Goal: Task Accomplishment & Management: Manage account settings

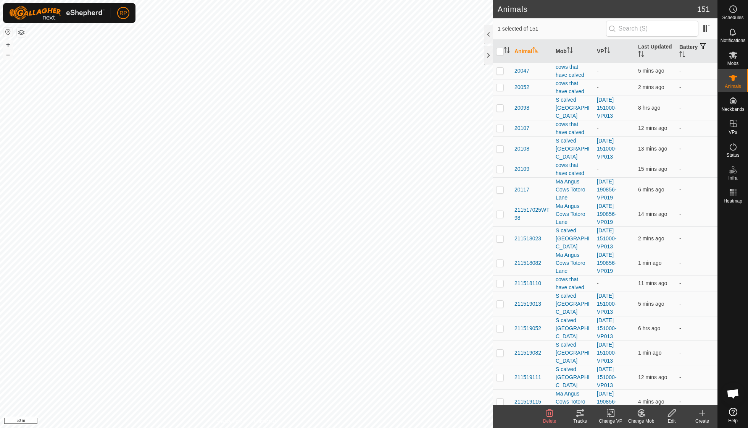
click at [359, 305] on icon at bounding box center [641, 413] width 5 height 4
click at [359, 305] on link "Choose Mob..." at bounding box center [665, 379] width 76 height 15
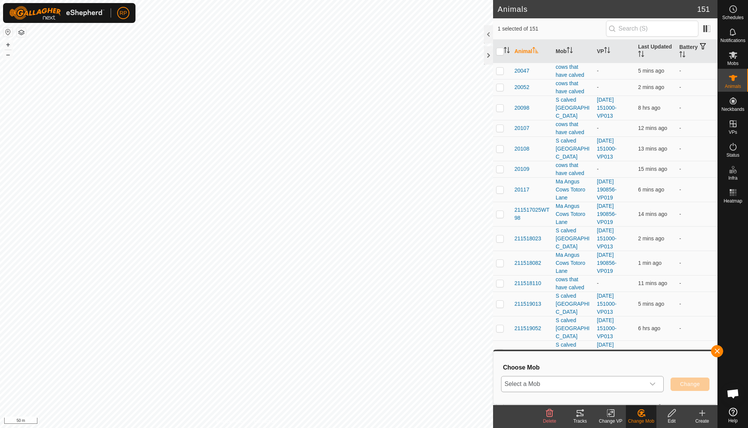
click at [359, 305] on icon "dropdown trigger" at bounding box center [653, 384] width 6 height 6
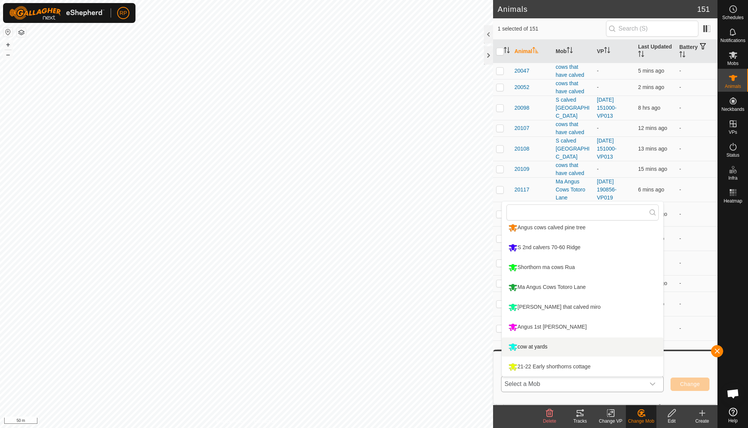
scroll to position [6, 0]
click at [359, 305] on li "[PERSON_NAME] that calved miro" at bounding box center [583, 306] width 162 height 19
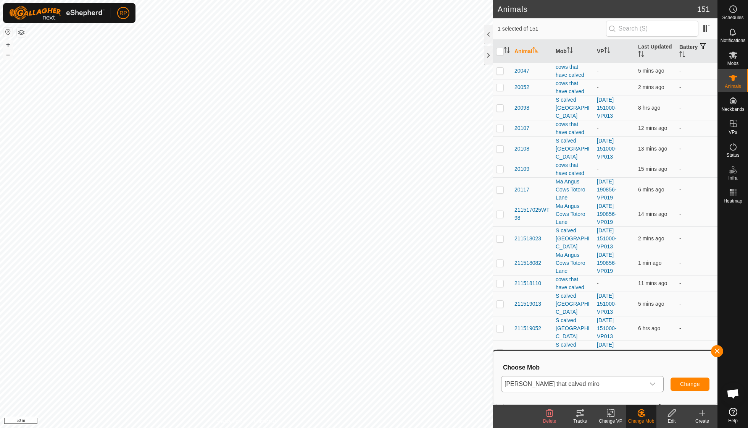
click at [359, 305] on button "Change" at bounding box center [690, 383] width 39 height 13
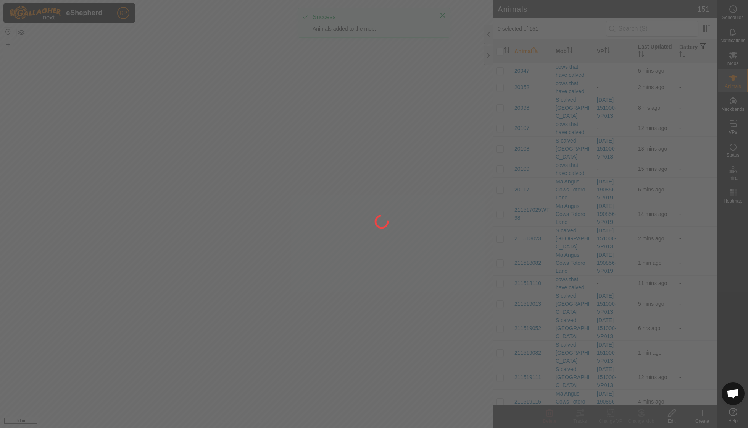
checkbox input "false"
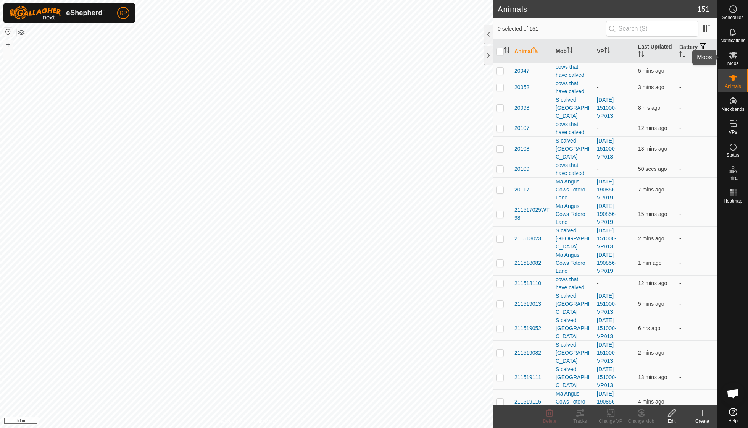
click at [359, 61] on span "Mobs" at bounding box center [733, 63] width 11 height 5
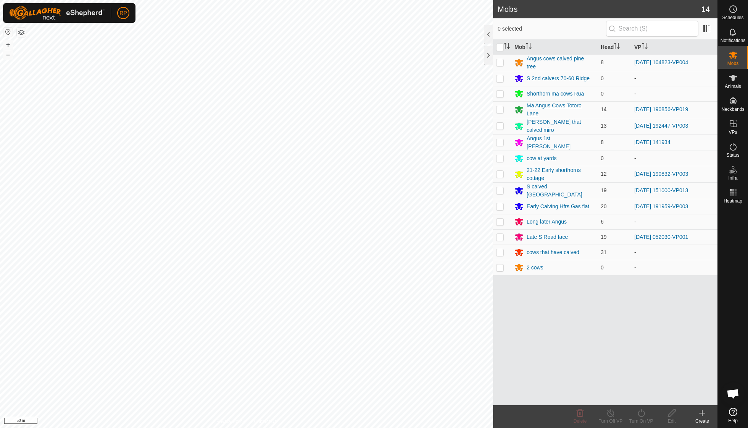
click at [359, 104] on div "Ma Angus Cows Totoro Lane" at bounding box center [561, 110] width 68 height 16
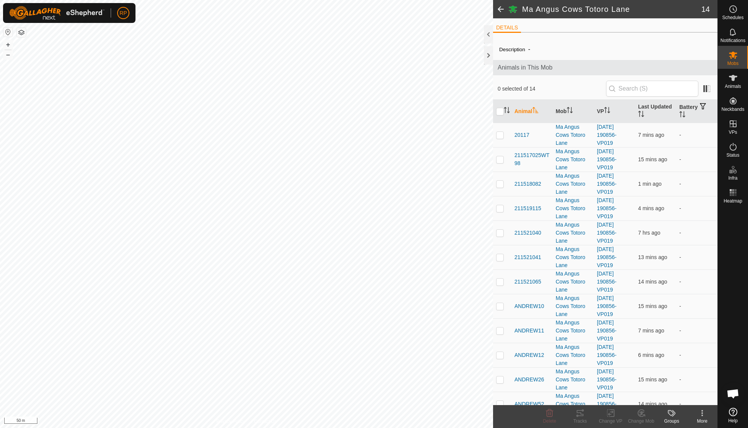
click at [359, 305] on icon at bounding box center [702, 412] width 9 height 9
click at [359, 305] on link "Edit Mob Detail" at bounding box center [680, 395] width 76 height 15
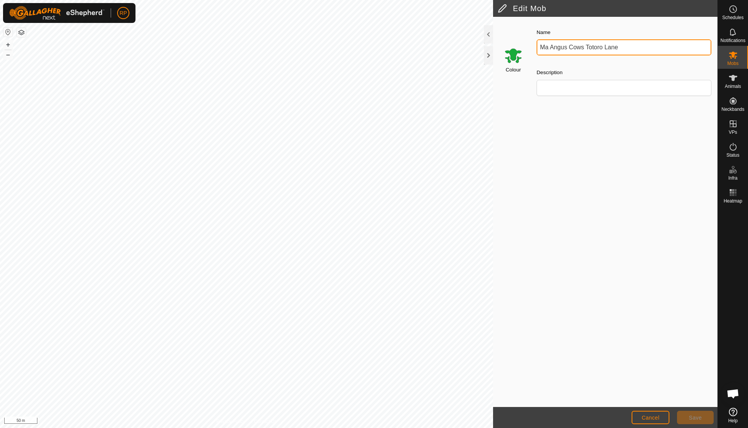
click at [359, 46] on input "Ma Angus Cows Totoro Lane" at bounding box center [624, 47] width 175 height 16
type input "Ma Cows Pinetree"
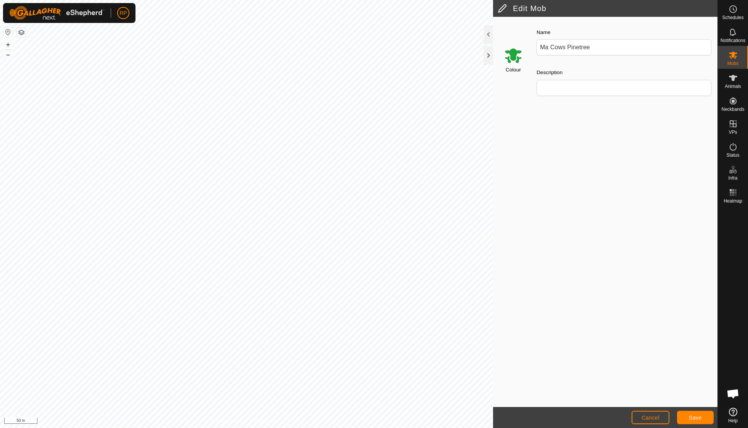
click at [359, 305] on button "Save" at bounding box center [695, 416] width 37 height 13
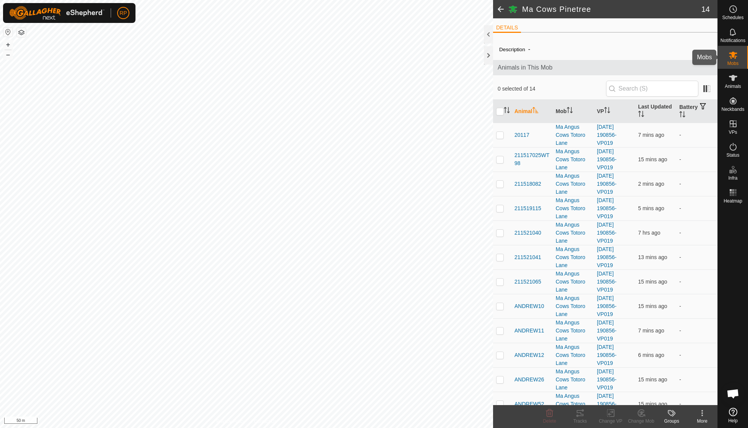
click at [359, 58] on icon at bounding box center [733, 54] width 9 height 9
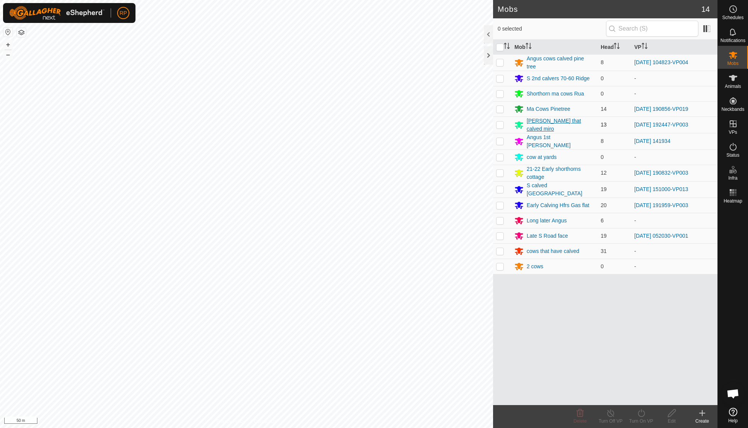
click at [359, 122] on div "[PERSON_NAME] that calved miro" at bounding box center [561, 125] width 68 height 16
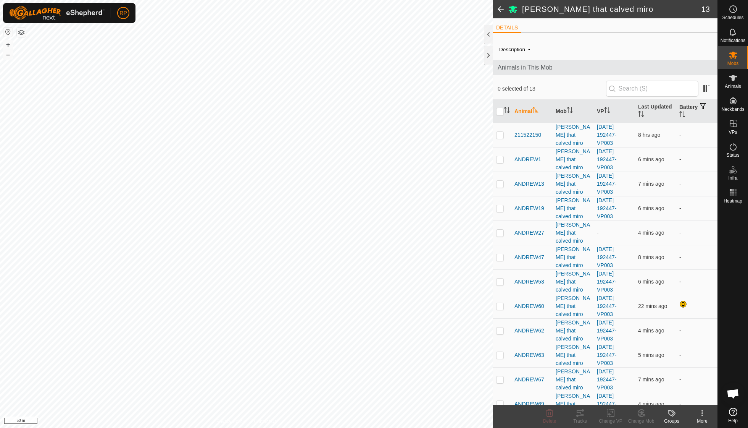
click at [359, 305] on icon at bounding box center [703, 415] width 2 height 2
click at [359, 305] on link "Edit Mob Detail" at bounding box center [680, 395] width 76 height 15
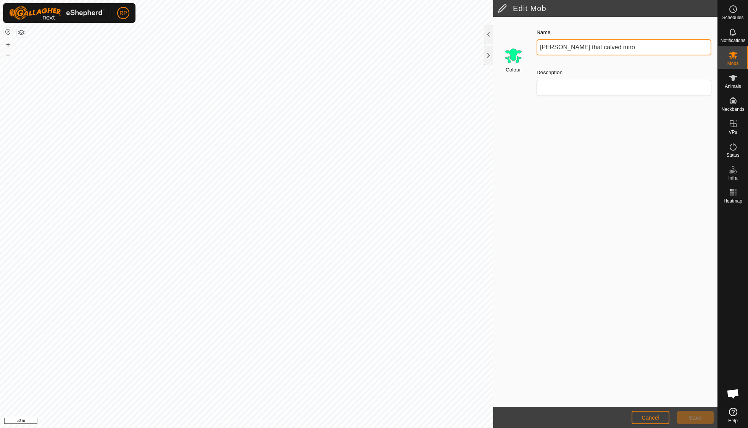
click at [359, 48] on input "[PERSON_NAME] that calved miro" at bounding box center [624, 47] width 175 height 16
click at [359, 47] on input "Angus Cows that calved miro" at bounding box center [624, 47] width 175 height 16
type input "Angus Cows that calved swamp"
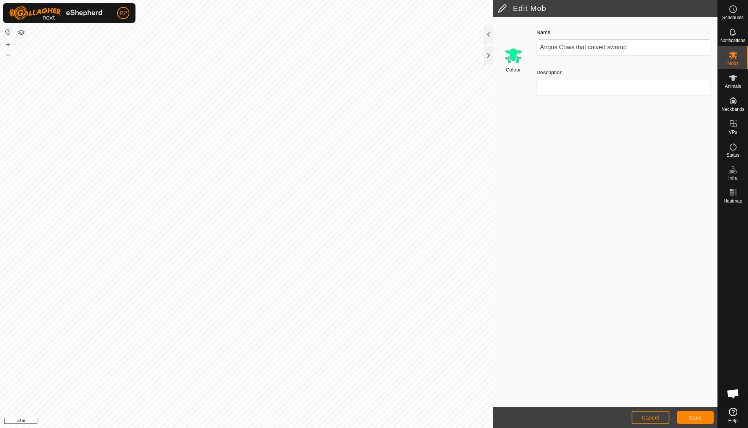
click at [359, 305] on span "Save" at bounding box center [695, 417] width 13 height 6
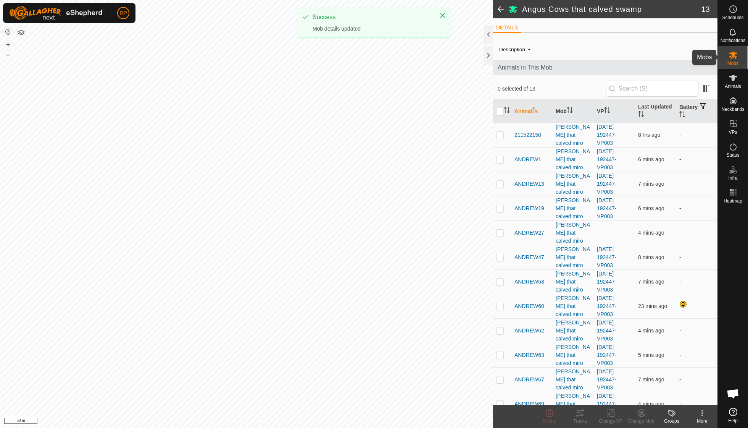
click at [359, 57] on icon at bounding box center [733, 55] width 8 height 7
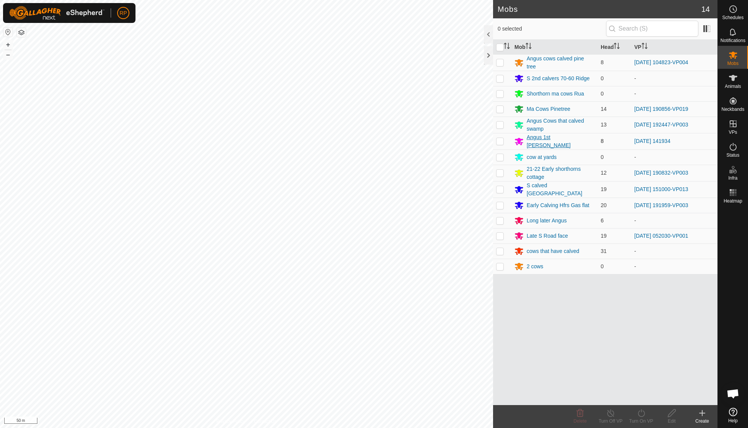
click at [359, 139] on div "Angus 1st [PERSON_NAME]" at bounding box center [561, 141] width 68 height 16
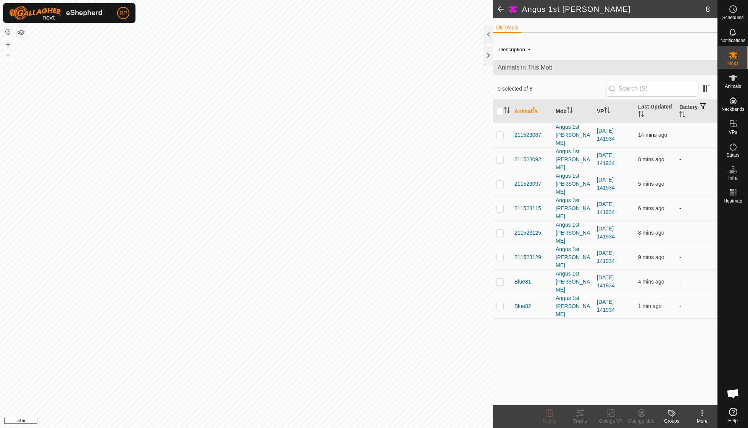
click at [359, 305] on icon at bounding box center [702, 412] width 9 height 9
click at [359, 305] on link "Edit Mob Detail" at bounding box center [680, 395] width 76 height 15
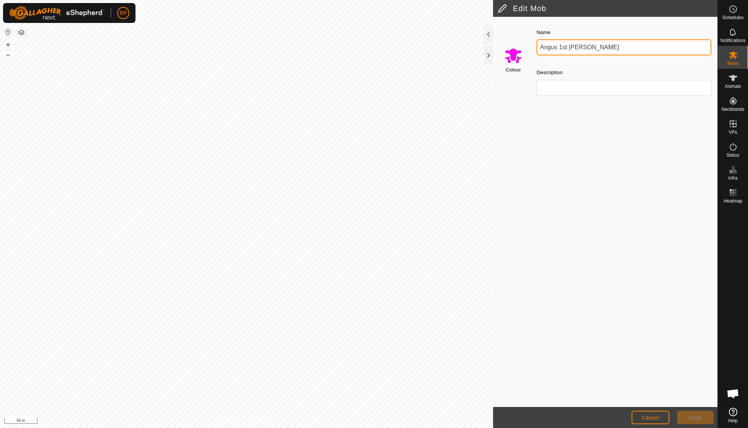
click at [359, 48] on input "Angus 1st [PERSON_NAME]" at bounding box center [624, 47] width 175 height 16
type input "Angus 1st Calvers underpass"
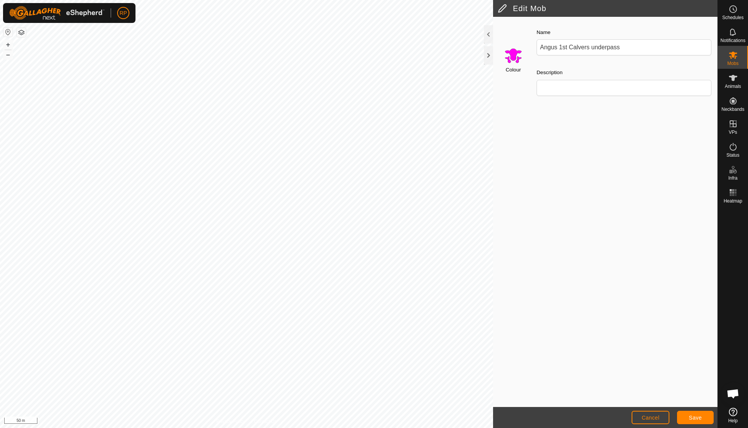
click at [359, 305] on span "Save" at bounding box center [695, 417] width 13 height 6
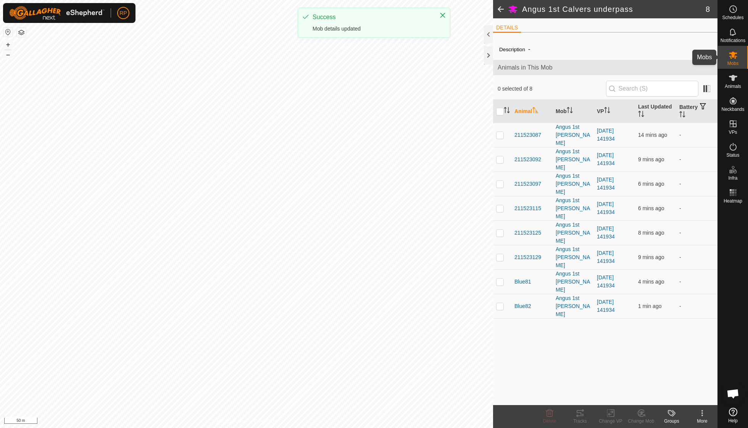
click at [359, 58] on icon at bounding box center [733, 54] width 9 height 9
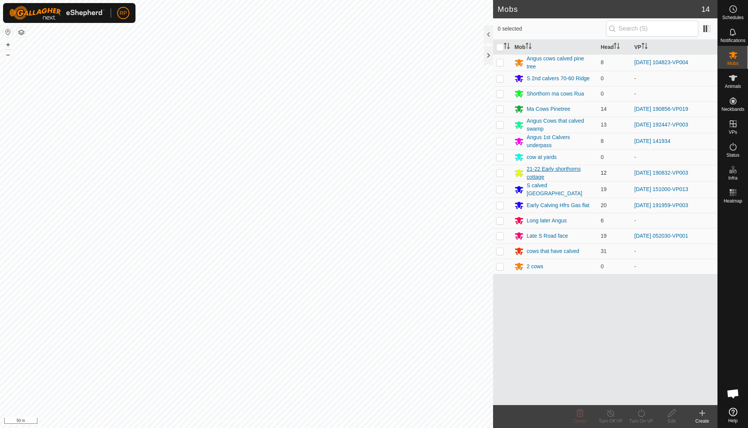
click at [359, 167] on div "21-22 Early shorthorns cottage" at bounding box center [561, 173] width 68 height 16
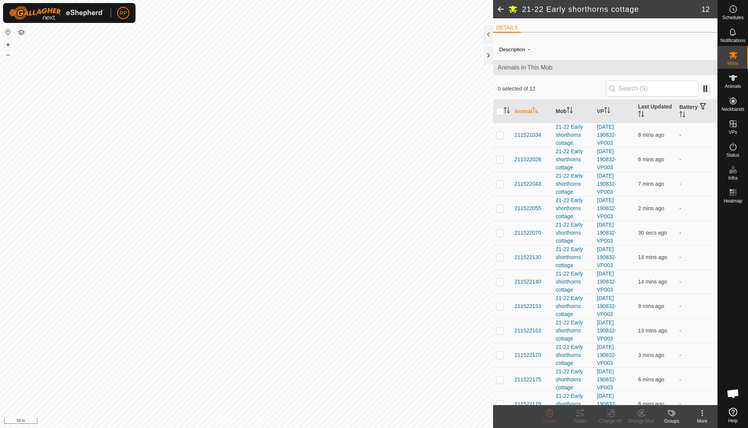
click at [359, 305] on icon at bounding box center [702, 412] width 9 height 9
click at [359, 305] on link "Edit Mob Detail" at bounding box center [680, 395] width 76 height 15
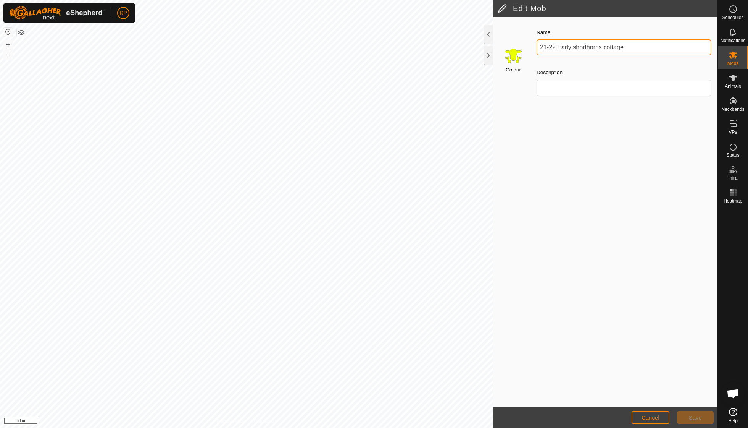
click at [359, 47] on input "21-22 Early shorthorns cottage" at bounding box center [624, 47] width 175 height 16
click at [359, 46] on input "22 born cows gas flats cottage" at bounding box center [624, 47] width 175 height 16
type input "22 born cows gas flats"
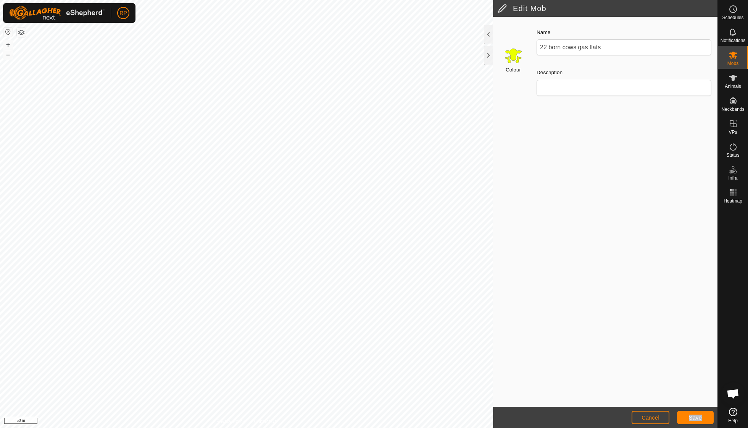
click at [359, 305] on span "Save" at bounding box center [695, 417] width 13 height 6
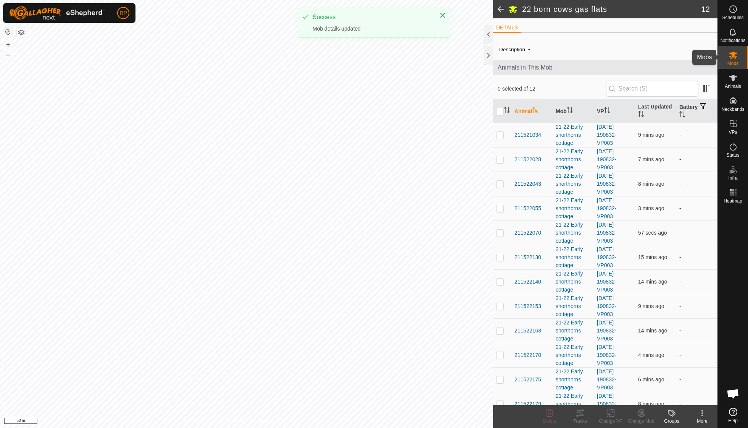
click at [359, 61] on span "Mobs" at bounding box center [733, 63] width 11 height 5
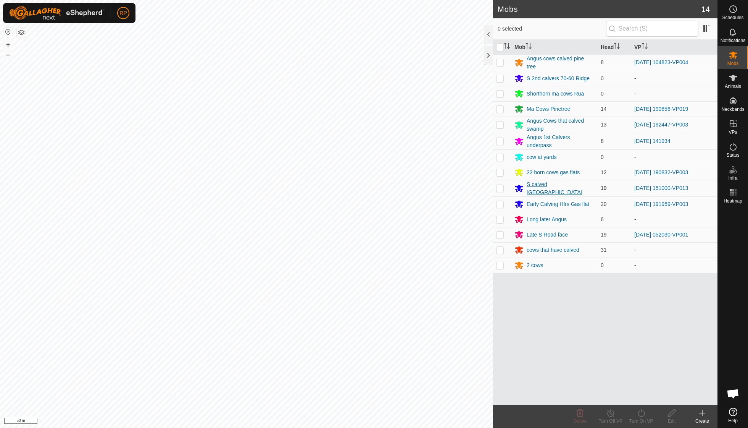
click at [359, 184] on div "S calved [GEOGRAPHIC_DATA]" at bounding box center [561, 188] width 68 height 16
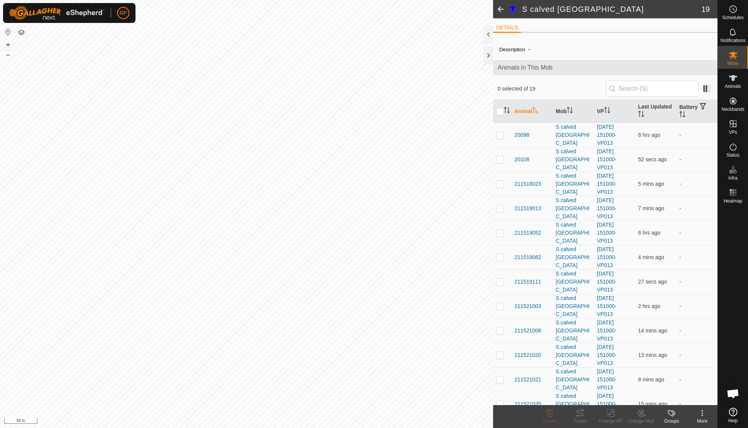
click at [359, 305] on icon at bounding box center [702, 412] width 9 height 9
click at [359, 305] on link "Edit Mob Detail" at bounding box center [680, 395] width 76 height 15
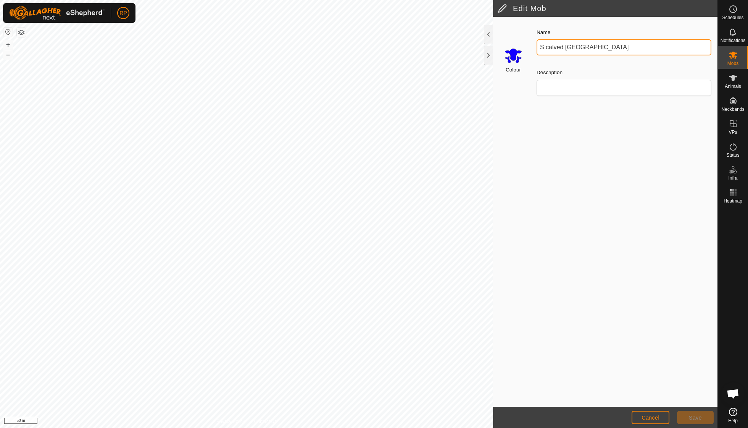
click at [359, 50] on input "S calved [GEOGRAPHIC_DATA]" at bounding box center [624, 47] width 175 height 16
type input "S calved cows school flat"
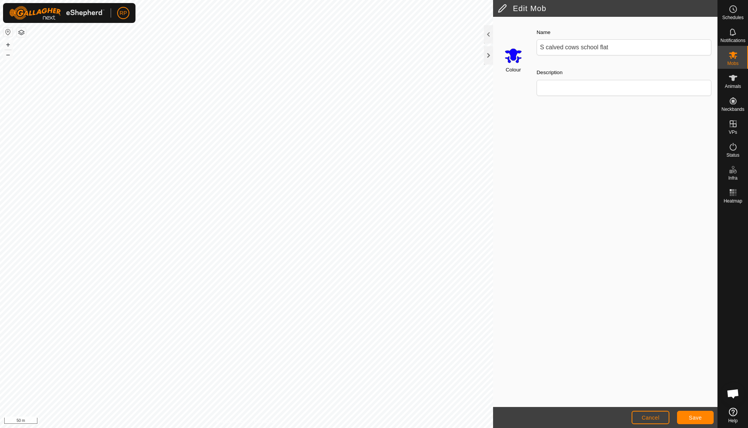
click at [359, 305] on span "Save" at bounding box center [695, 417] width 13 height 6
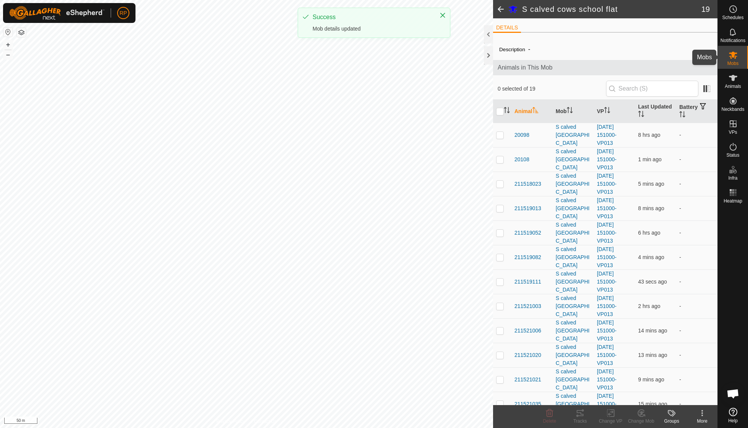
click at [359, 53] on icon at bounding box center [733, 55] width 8 height 7
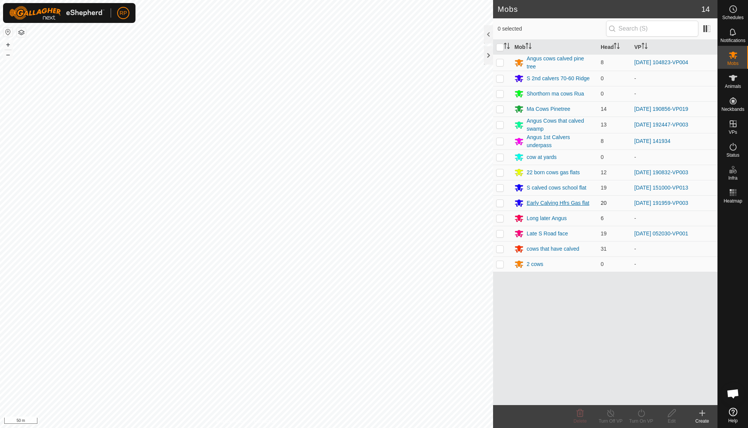
click at [359, 199] on div "Early Calving Hfrs Gas flat" at bounding box center [558, 203] width 63 height 8
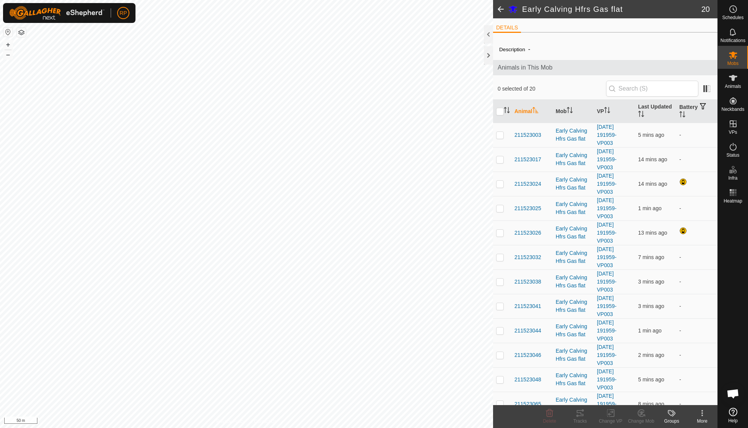
click at [359, 305] on icon at bounding box center [702, 412] width 9 height 9
click at [359, 305] on link "Edit Mob Detail" at bounding box center [680, 395] width 76 height 15
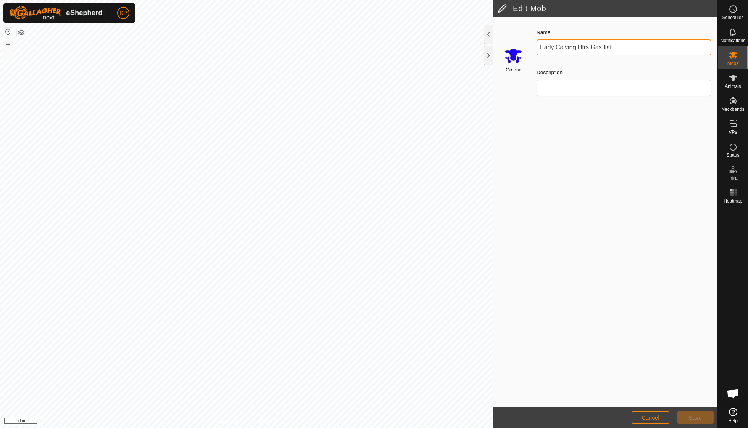
click at [359, 46] on input "Early Calving Hfrs Gas flat" at bounding box center [624, 47] width 175 height 16
type input "Early Calving Hfrs calving fla"
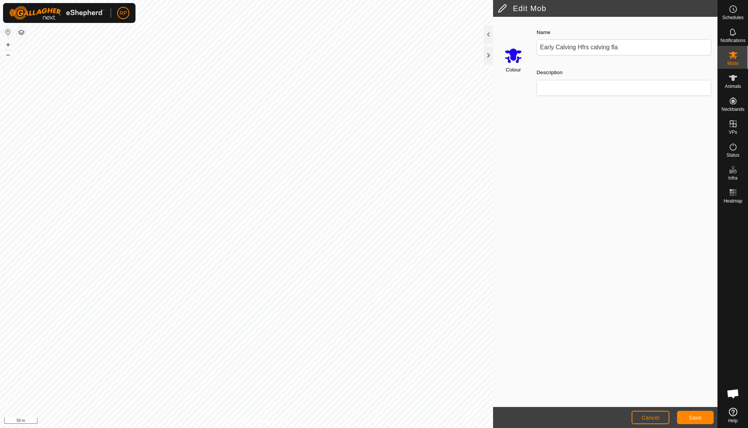
click at [359, 305] on button "Save" at bounding box center [695, 416] width 37 height 13
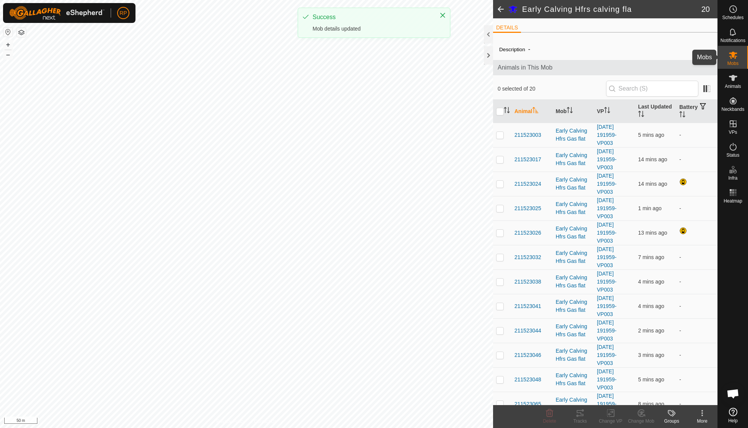
click at [359, 59] on icon at bounding box center [733, 54] width 9 height 9
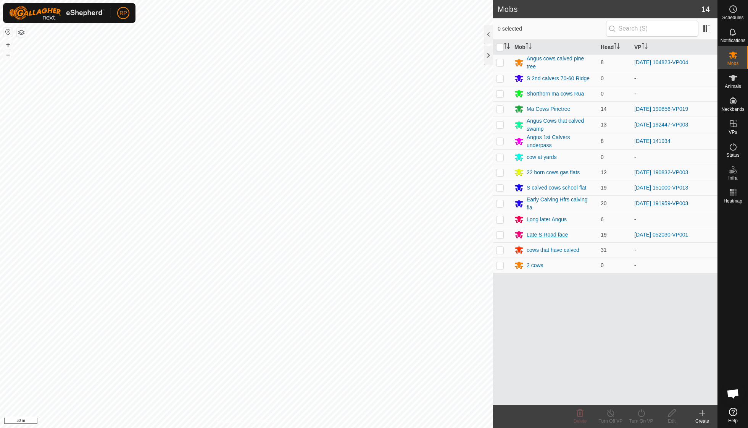
click at [359, 233] on div "Late S Road face" at bounding box center [555, 234] width 80 height 9
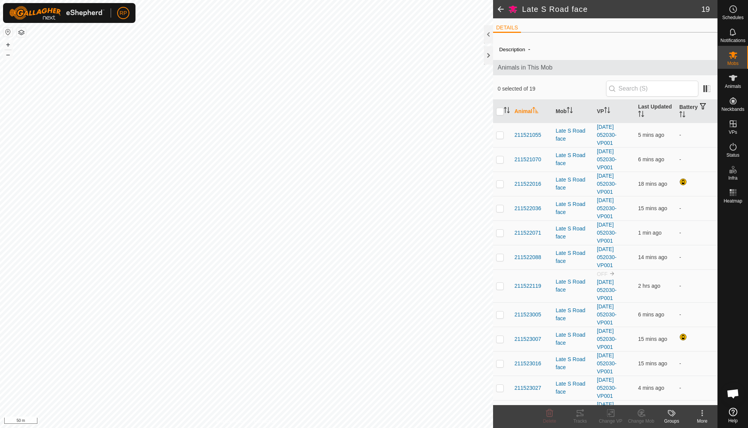
click at [359, 305] on icon at bounding box center [702, 412] width 9 height 9
click at [359, 305] on link "Edit Mob Detail" at bounding box center [680, 395] width 76 height 15
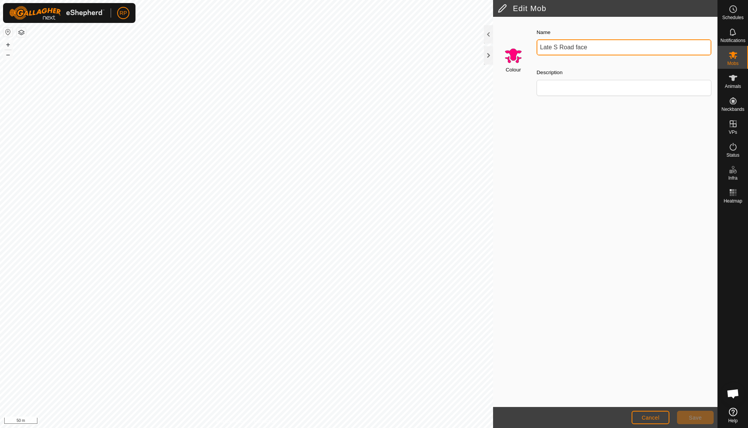
click at [359, 49] on input "Late S Road face" at bounding box center [624, 47] width 175 height 16
type input "Lates grave yard"
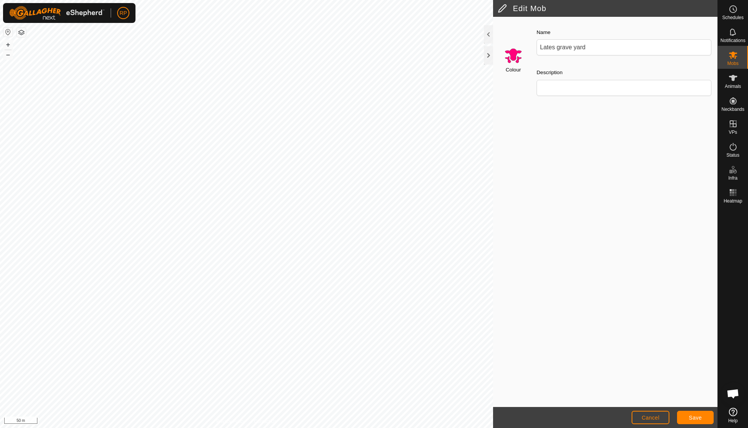
click at [359, 305] on button "Save" at bounding box center [695, 416] width 37 height 13
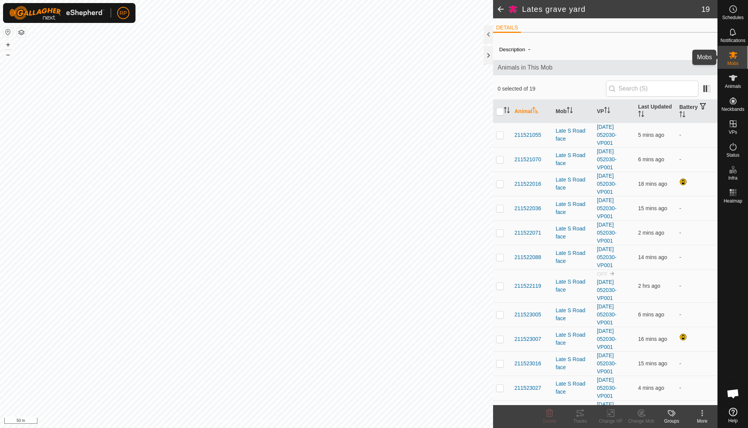
click at [359, 62] on span "Mobs" at bounding box center [733, 63] width 11 height 5
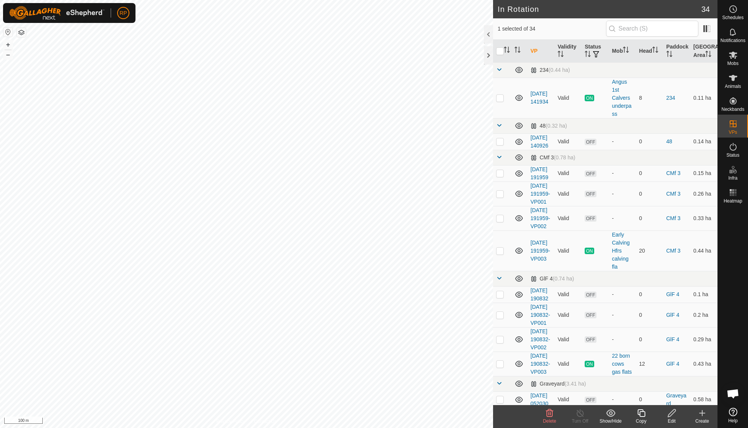
click at [359, 305] on icon at bounding box center [549, 412] width 9 height 9
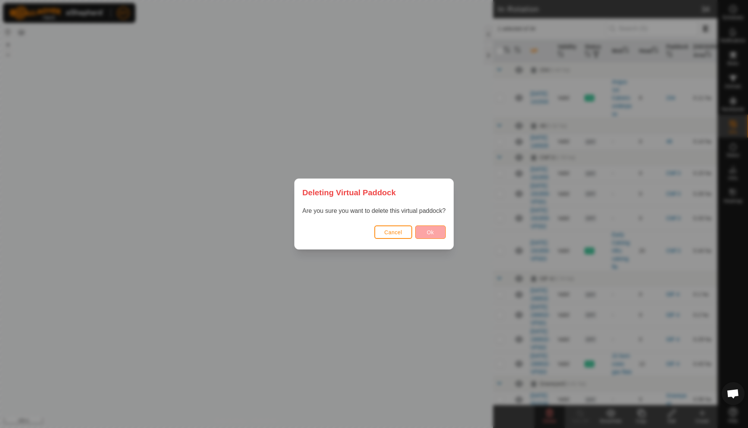
click at [359, 234] on span "Ok" at bounding box center [430, 232] width 7 height 6
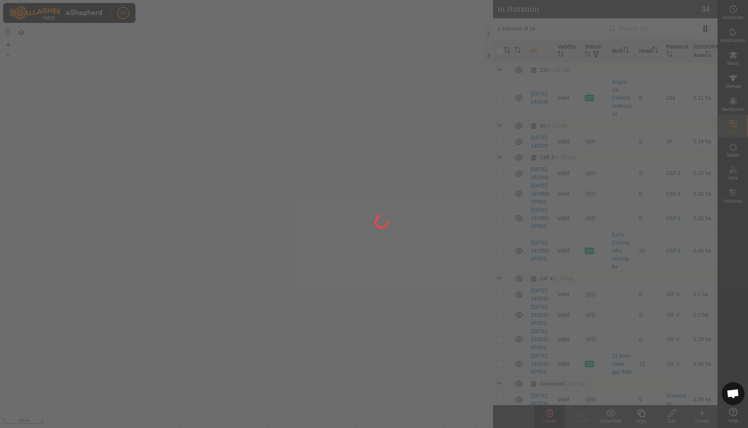
checkbox input "false"
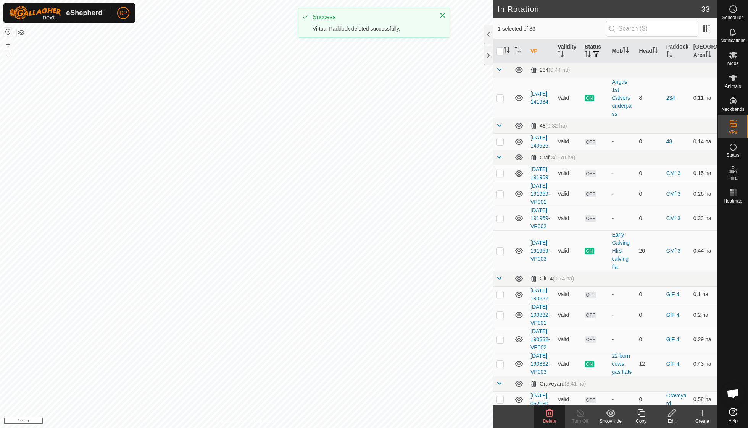
checkbox input "true"
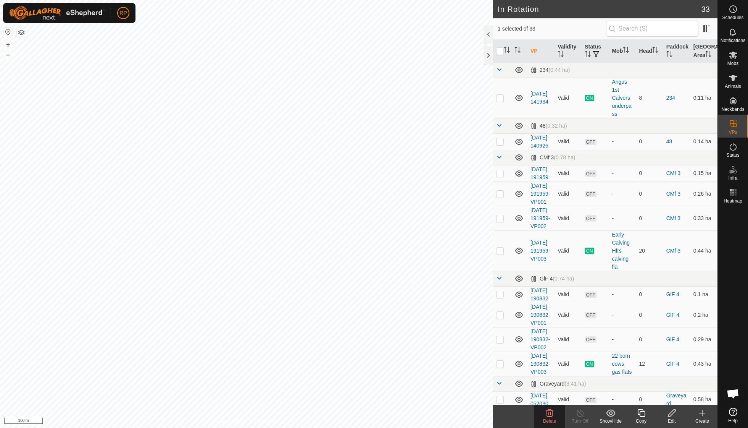
click at [359, 305] on icon at bounding box center [549, 413] width 7 height 8
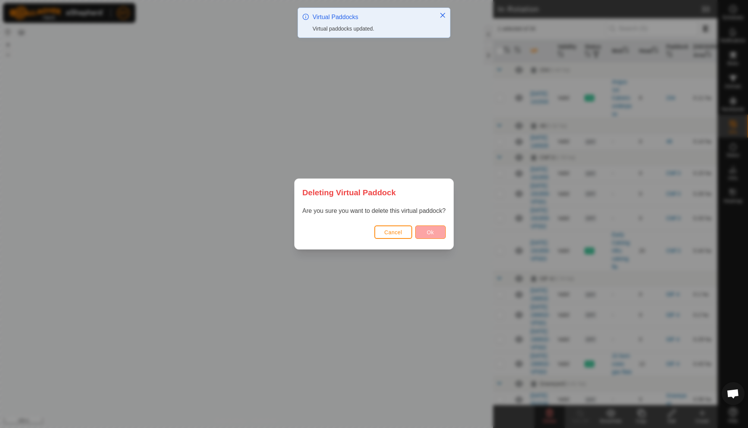
click at [359, 231] on button "Ok" at bounding box center [430, 231] width 31 height 13
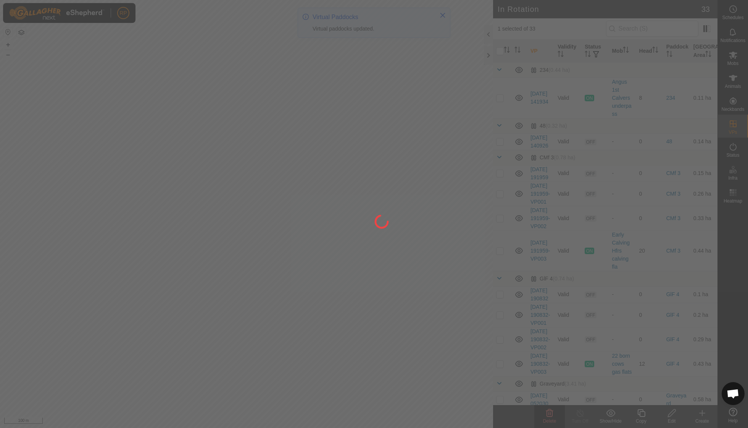
checkbox input "false"
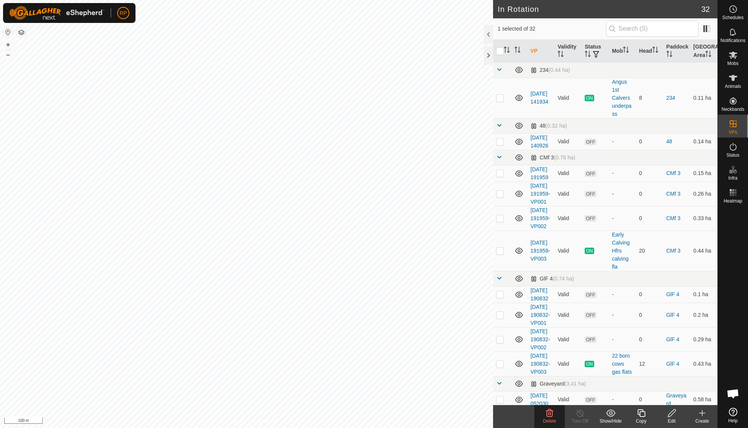
click at [359, 305] on div "Delete" at bounding box center [550, 416] width 31 height 23
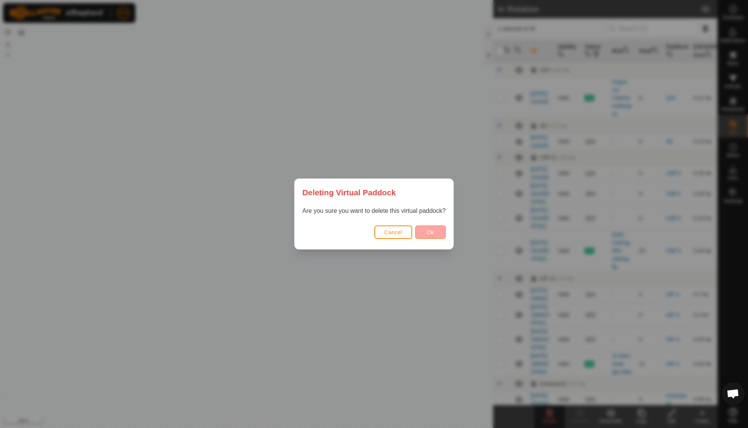
click at [359, 230] on button "Ok" at bounding box center [430, 231] width 31 height 13
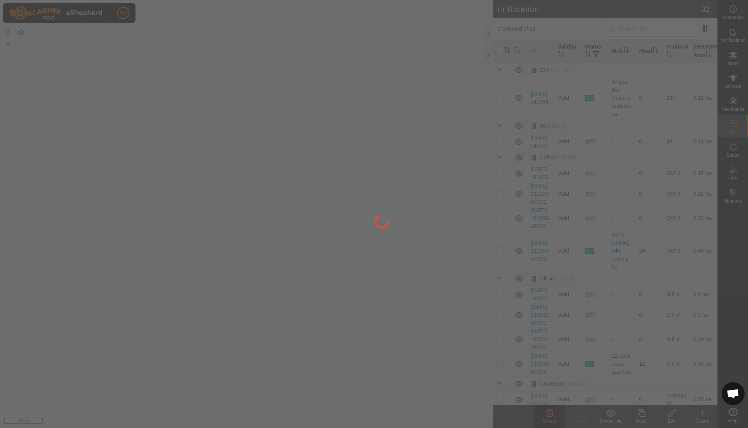
checkbox input "false"
drag, startPoint x: 368, startPoint y: 76, endPoint x: 340, endPoint y: 182, distance: 109.6
click at [340, 182] on div at bounding box center [374, 214] width 748 height 428
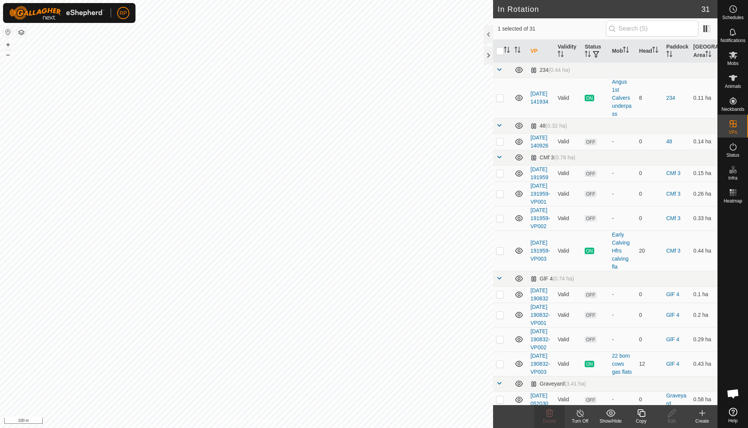
checkbox input "true"
checkbox input "false"
click at [359, 305] on icon at bounding box center [549, 413] width 7 height 8
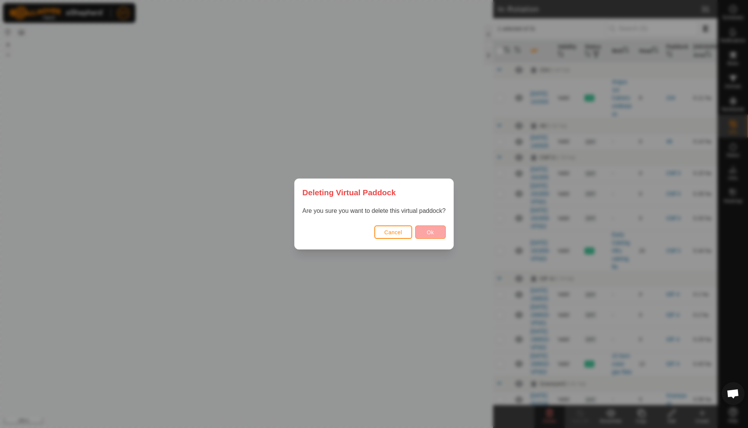
click at [359, 229] on span "Ok" at bounding box center [430, 232] width 7 height 6
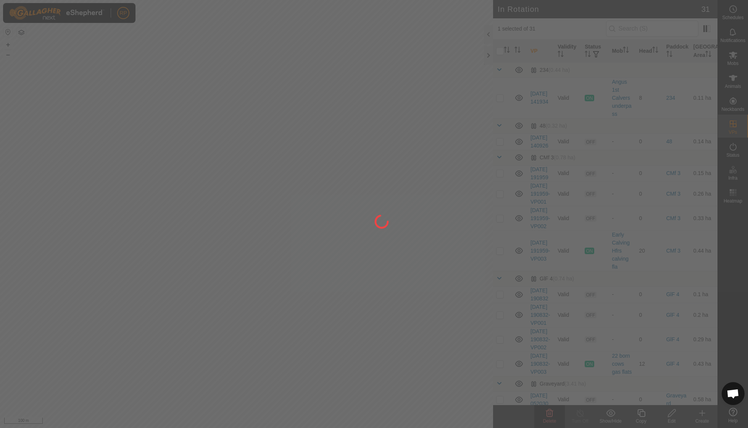
checkbox input "false"
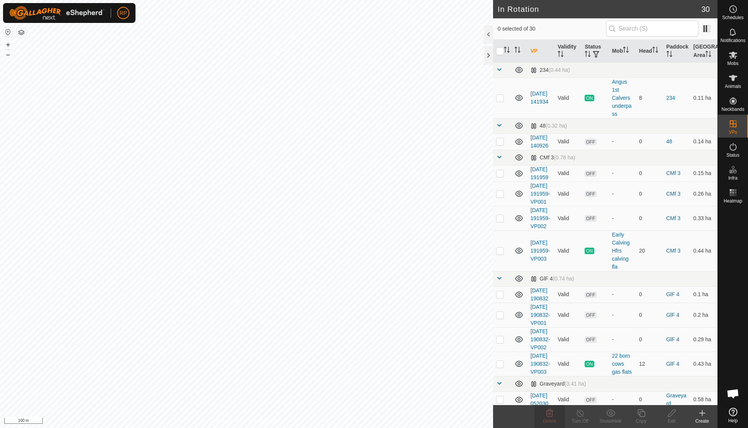
checkbox input "true"
click at [359, 305] on icon at bounding box center [549, 412] width 9 height 9
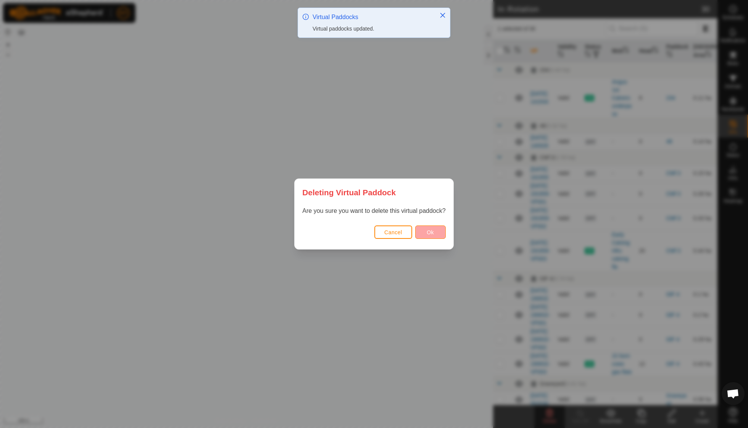
click at [359, 229] on span "Ok" at bounding box center [430, 232] width 7 height 6
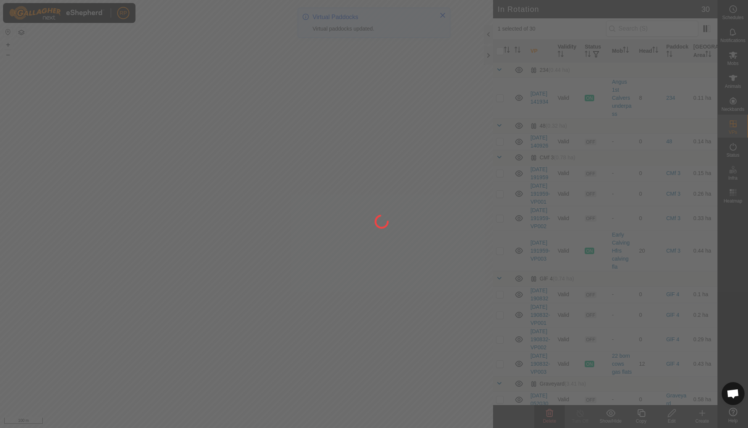
checkbox input "false"
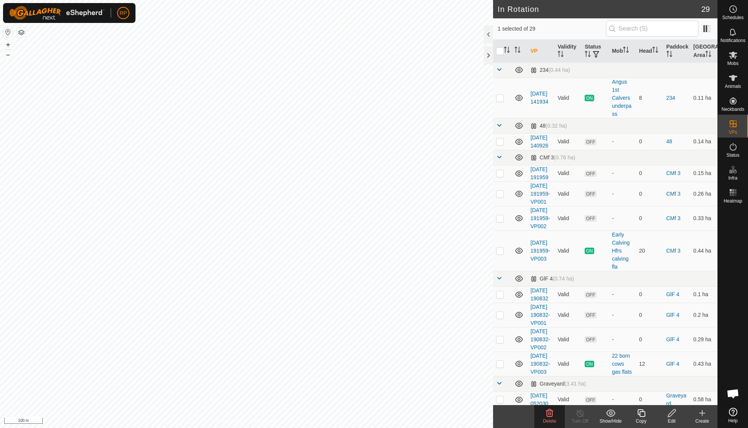
click at [359, 305] on icon at bounding box center [549, 412] width 9 height 9
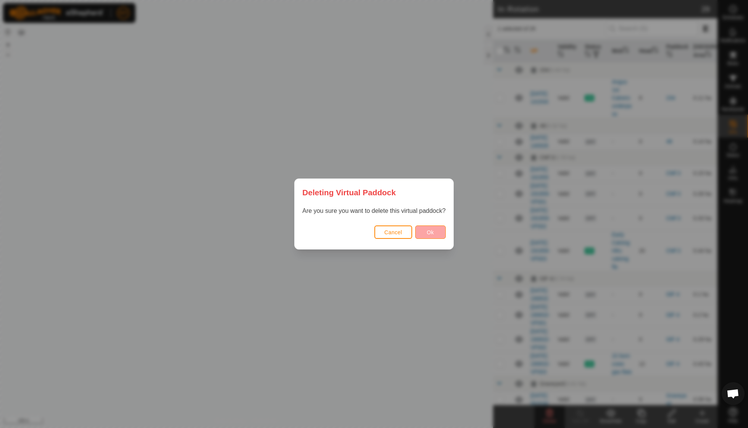
click at [359, 233] on span "Ok" at bounding box center [430, 232] width 7 height 6
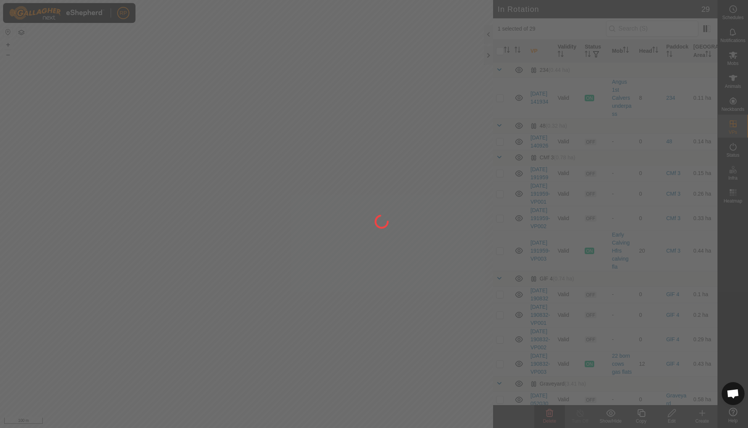
checkbox input "false"
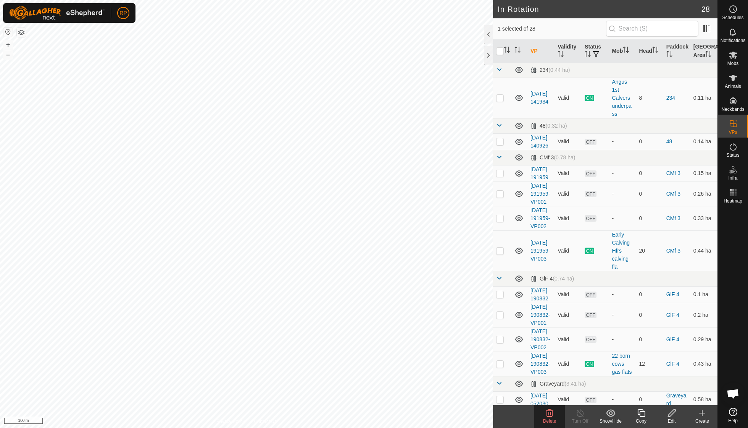
click at [359, 305] on icon at bounding box center [549, 412] width 9 height 9
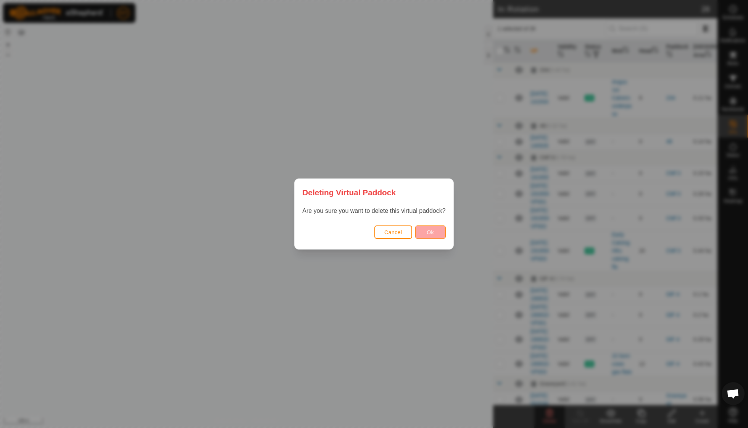
click at [359, 231] on span "Ok" at bounding box center [430, 232] width 7 height 6
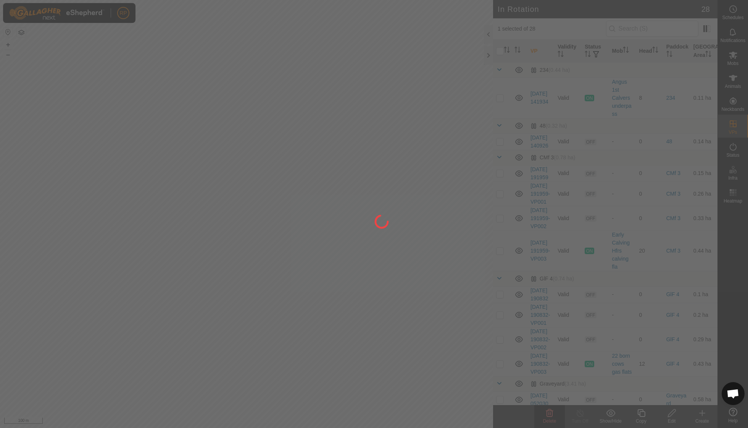
checkbox input "false"
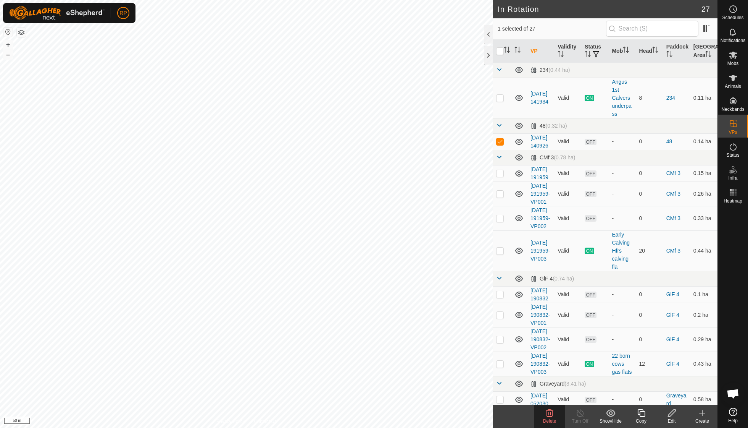
click at [359, 305] on icon at bounding box center [549, 412] width 9 height 9
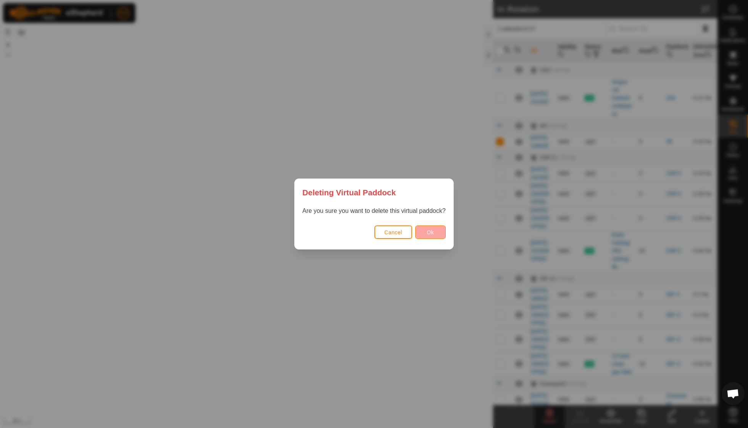
click at [359, 236] on button "Ok" at bounding box center [430, 231] width 31 height 13
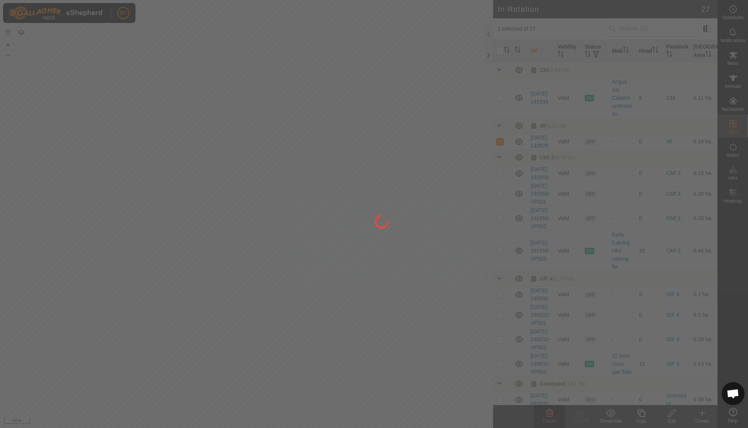
checkbox input "false"
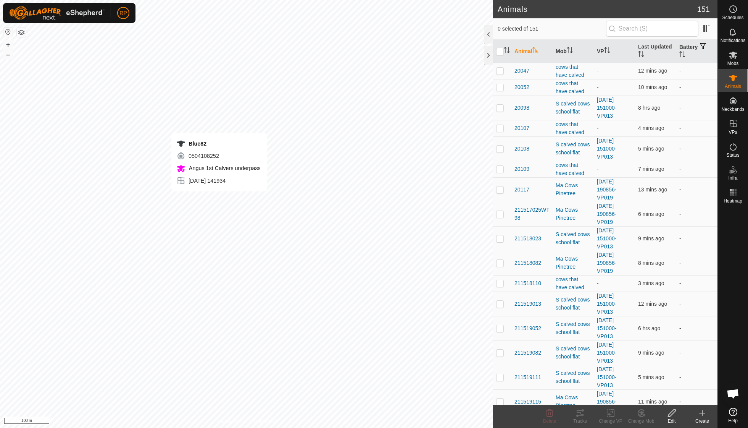
checkbox input "true"
click at [359, 305] on icon at bounding box center [580, 412] width 9 height 9
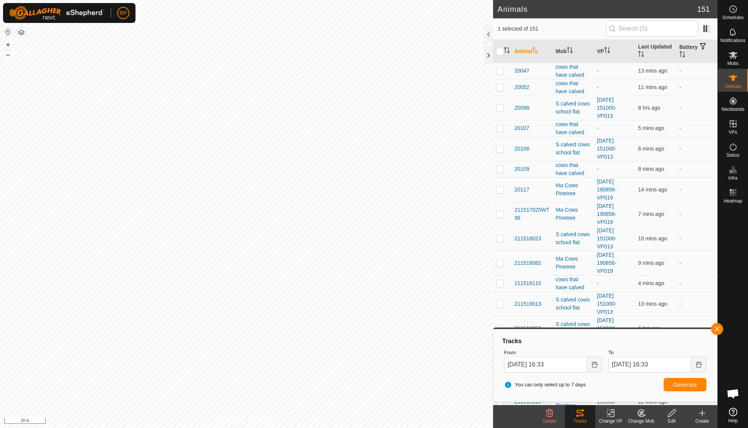
checkbox input "true"
checkbox input "false"
click at [359, 305] on span "Generate" at bounding box center [686, 384] width 24 height 6
checkbox input "true"
checkbox input "false"
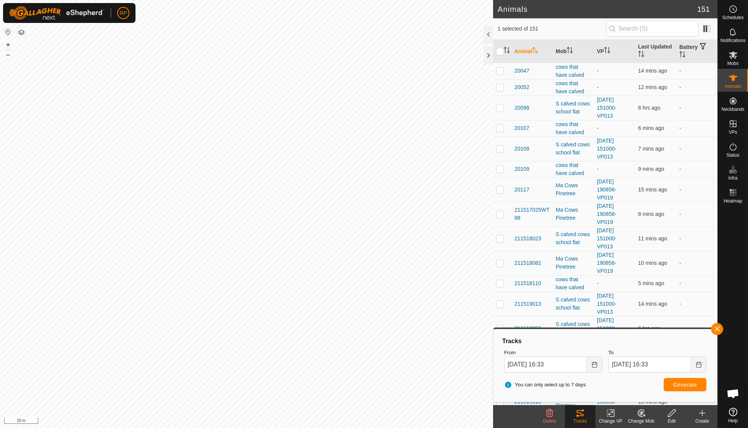
click at [359, 305] on span "Generate" at bounding box center [686, 384] width 24 height 6
checkbox input "true"
checkbox input "false"
checkbox input "true"
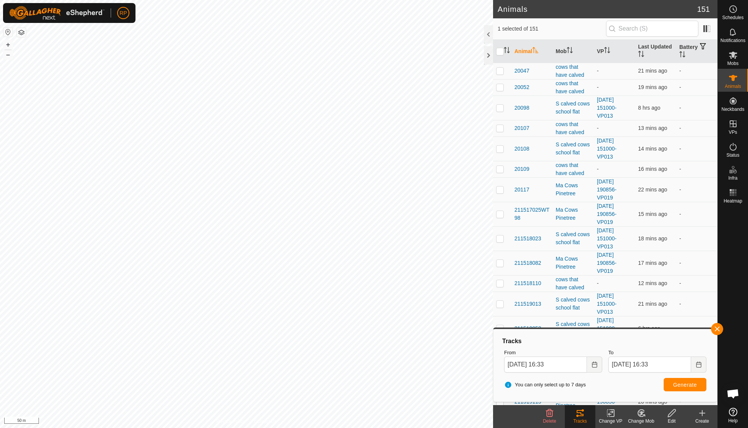
click at [359, 305] on span "Generate" at bounding box center [686, 384] width 24 height 6
checkbox input "true"
checkbox input "false"
click at [359, 305] on span "Generate" at bounding box center [686, 384] width 24 height 6
checkbox input "true"
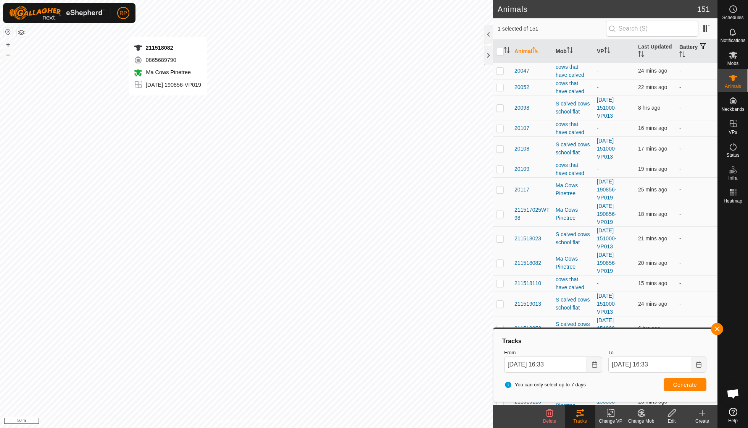
checkbox input "false"
click at [359, 305] on span "Generate" at bounding box center [686, 384] width 24 height 6
click at [359, 47] on th "Last Updated" at bounding box center [655, 51] width 41 height 23
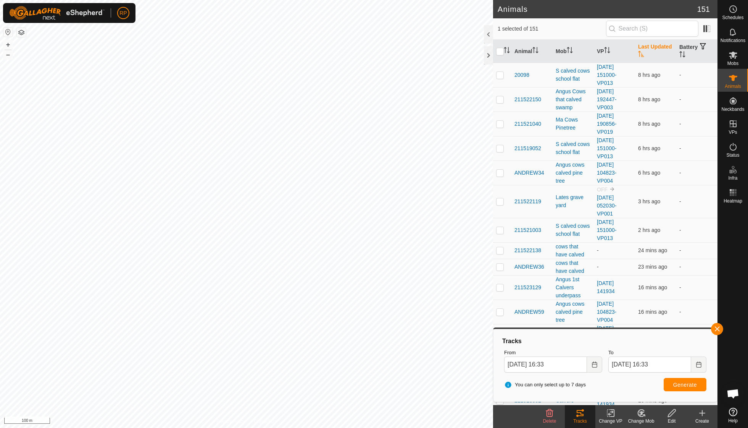
click at [359, 47] on th "Last Updated" at bounding box center [655, 51] width 41 height 23
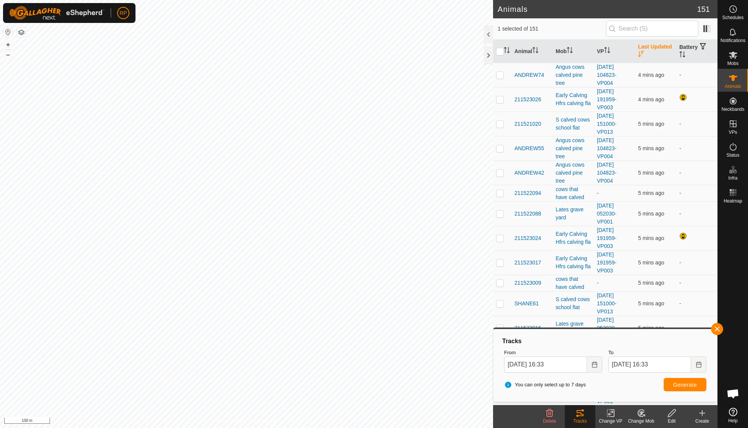
click at [359, 47] on th "Last Updated" at bounding box center [655, 51] width 41 height 23
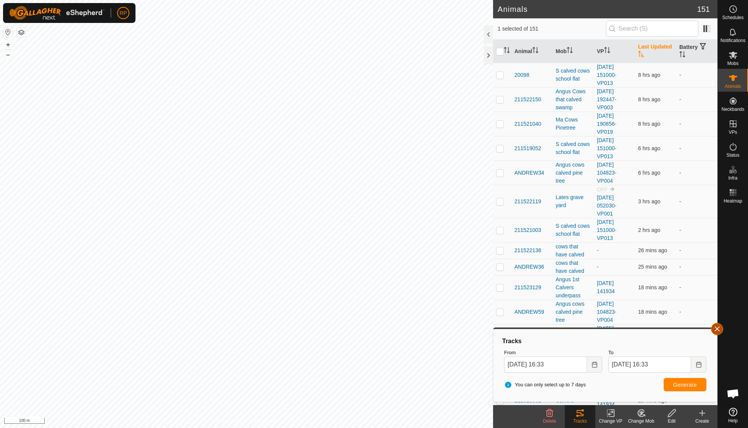
click at [359, 305] on button "button" at bounding box center [717, 329] width 12 height 12
